Goal: Information Seeking & Learning: Learn about a topic

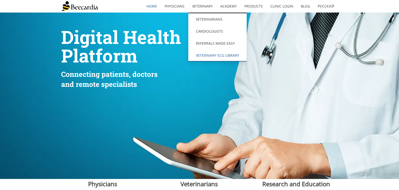
click at [202, 54] on link "Veterinary ECG Library" at bounding box center [217, 56] width 58 height 12
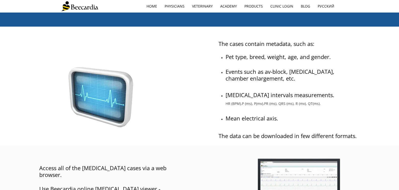
scroll to position [75, 0]
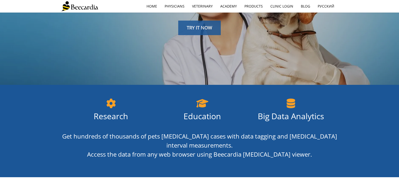
click at [201, 32] on link "TRY IT NOW" at bounding box center [199, 28] width 42 height 15
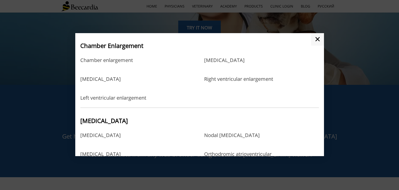
scroll to position [126, 0]
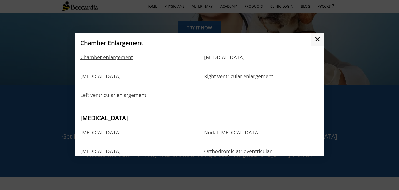
click at [124, 61] on link "Chamber enlargement" at bounding box center [106, 63] width 53 height 16
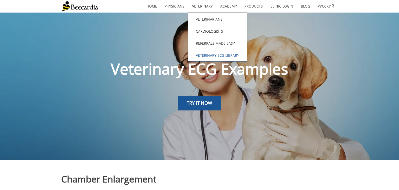
click at [217, 55] on link "Veterinary ECG Library" at bounding box center [217, 56] width 58 height 12
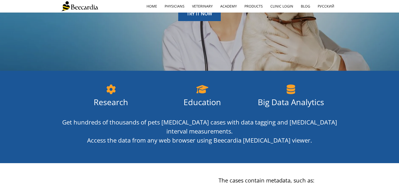
scroll to position [25, 0]
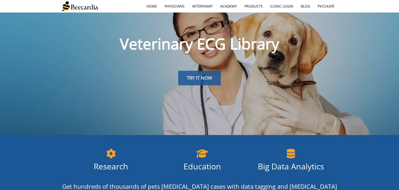
click at [195, 77] on span "TRY IT NOW" at bounding box center [199, 78] width 25 height 6
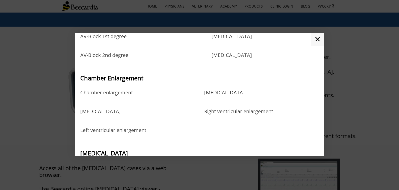
scroll to position [100, 0]
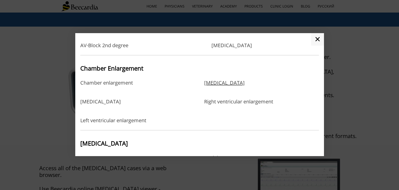
click at [208, 80] on link "[MEDICAL_DATA]" at bounding box center [224, 88] width 40 height 16
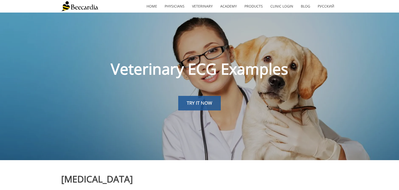
click at [199, 103] on span "TRY IT NOW" at bounding box center [199, 103] width 25 height 6
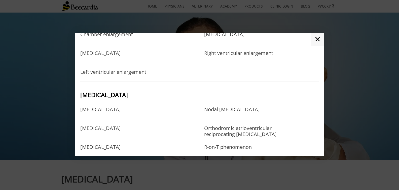
scroll to position [176, 0]
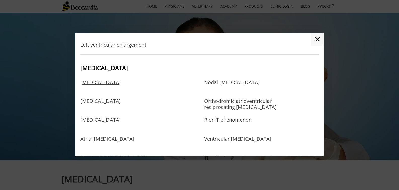
click at [112, 84] on link "[MEDICAL_DATA]" at bounding box center [100, 87] width 40 height 16
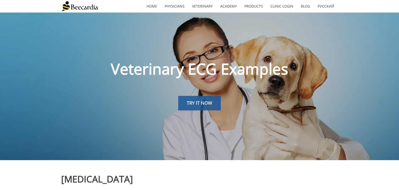
click at [188, 102] on span "TRY IT NOW" at bounding box center [199, 103] width 25 height 6
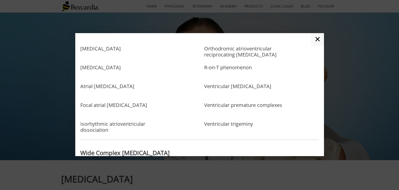
scroll to position [201, 0]
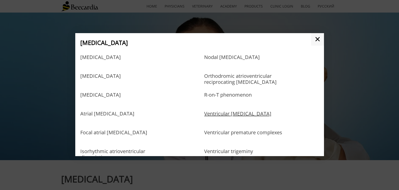
click at [247, 114] on link "Ventricular [MEDICAL_DATA]" at bounding box center [237, 119] width 67 height 16
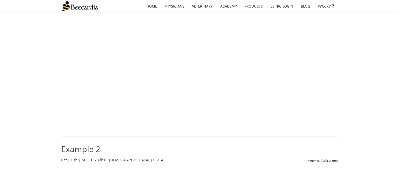
scroll to position [186, 0]
